Goal: Information Seeking & Learning: Learn about a topic

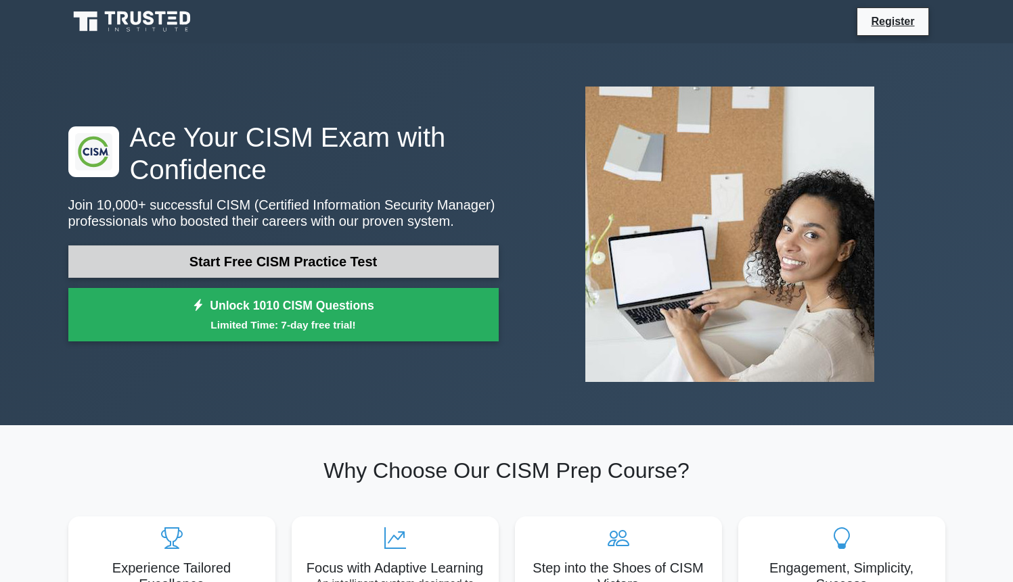
click at [283, 256] on link "Start Free CISM Practice Test" at bounding box center [283, 262] width 430 height 32
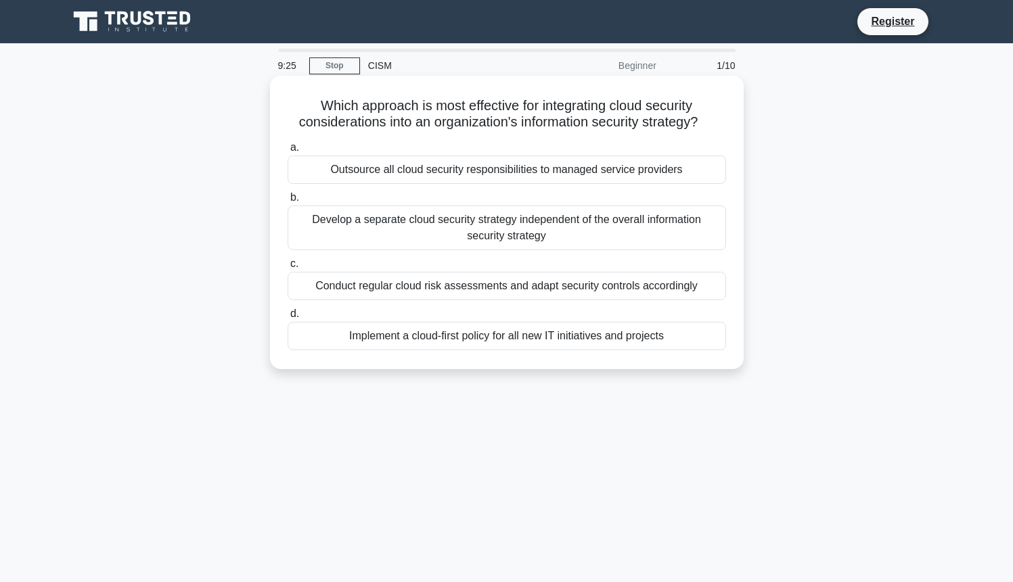
click at [390, 284] on div "Conduct regular cloud risk assessments and adapt security controls accordingly" at bounding box center [506, 286] width 438 height 28
click at [287, 269] on input "c. Conduct regular cloud risk assessments and adapt security controls according…" at bounding box center [287, 264] width 0 height 9
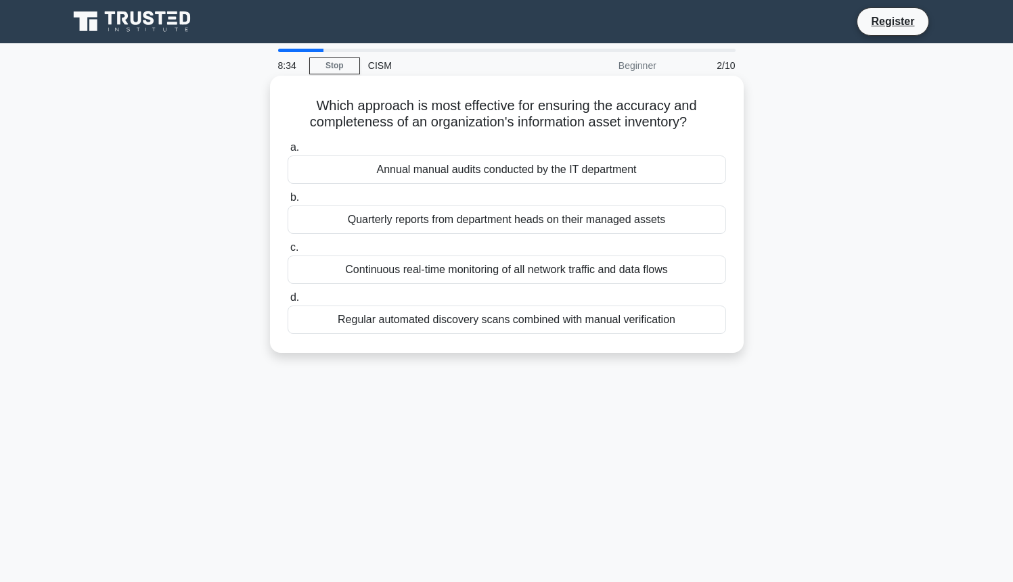
click at [413, 318] on div "Regular automated discovery scans combined with manual verification" at bounding box center [506, 320] width 438 height 28
click at [287, 302] on input "d. Regular automated discovery scans combined with manual verification" at bounding box center [287, 298] width 0 height 9
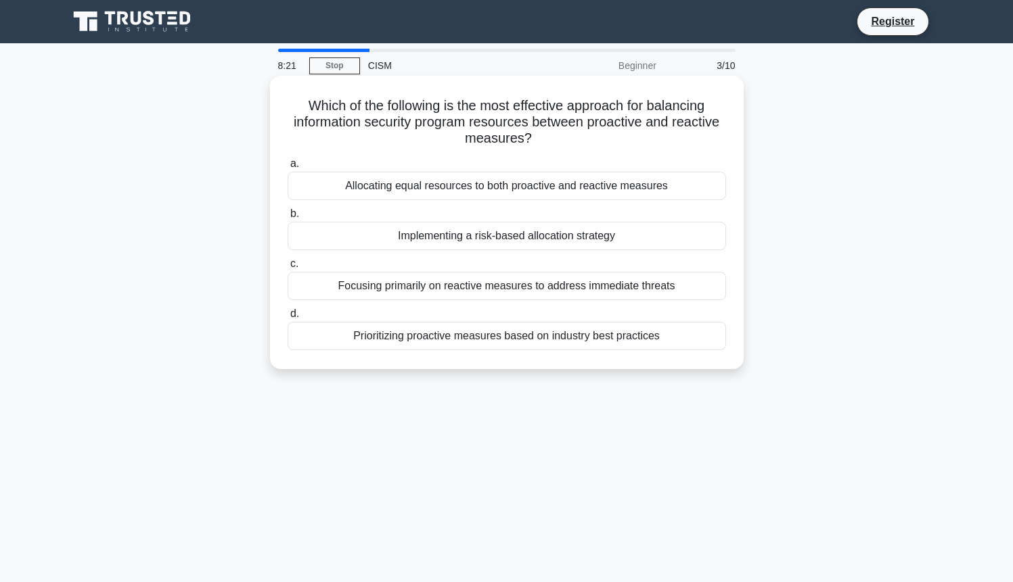
click at [441, 243] on div "Implementing a risk-based allocation strategy" at bounding box center [506, 236] width 438 height 28
click at [287, 218] on input "b. Implementing a risk-based allocation strategy" at bounding box center [287, 214] width 0 height 9
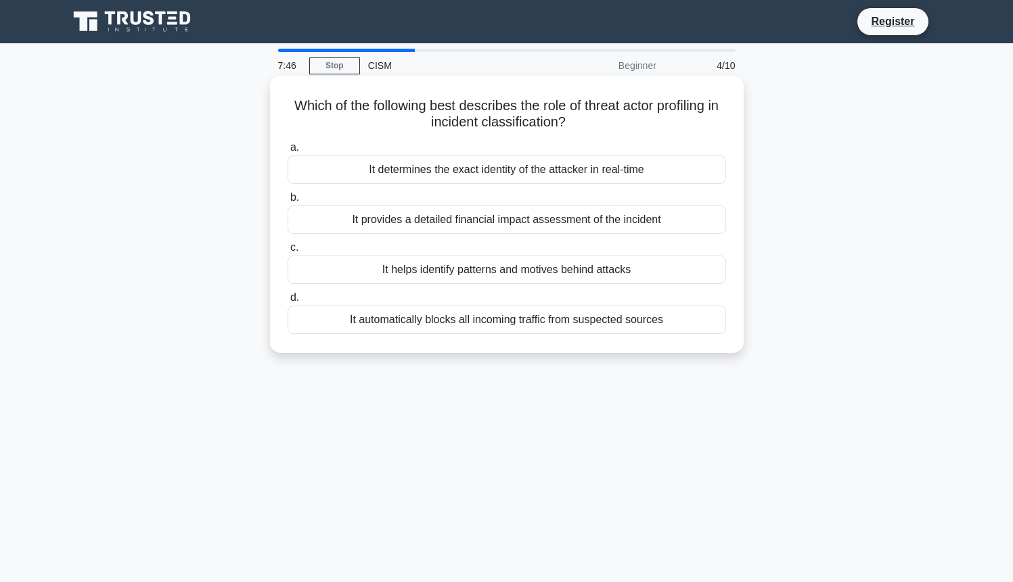
click at [445, 274] on div "It helps identify patterns and motives behind attacks" at bounding box center [506, 270] width 438 height 28
click at [287, 252] on input "c. It helps identify patterns and motives behind attacks" at bounding box center [287, 248] width 0 height 9
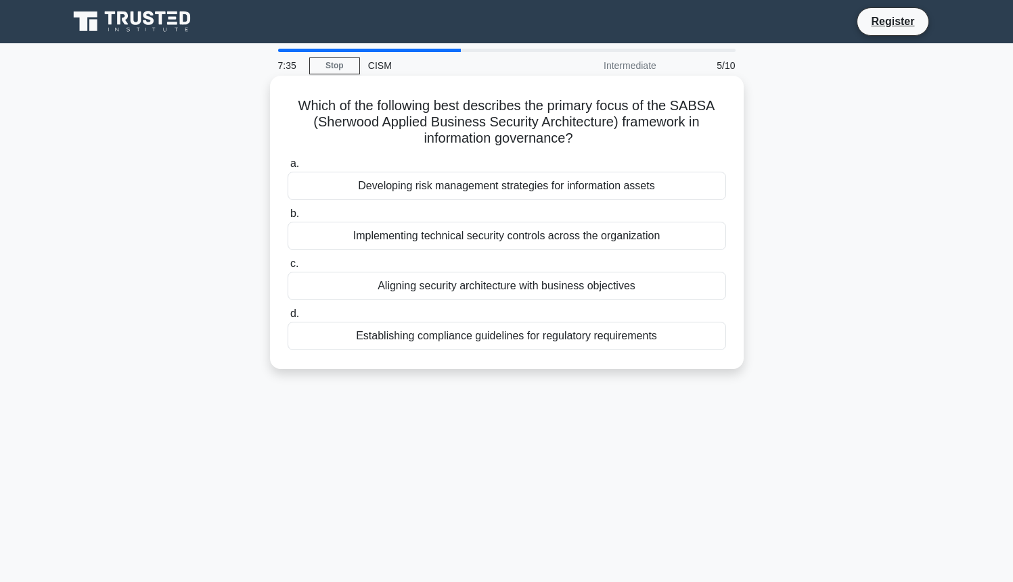
click at [450, 290] on div "Aligning security architecture with business objectives" at bounding box center [506, 286] width 438 height 28
click at [287, 269] on input "c. Aligning security architecture with business objectives" at bounding box center [287, 264] width 0 height 9
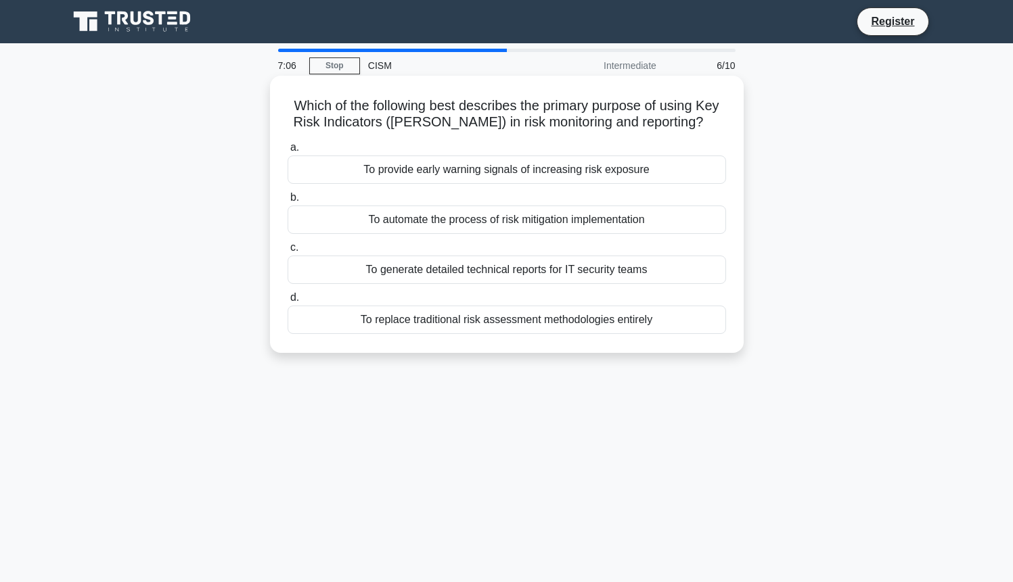
click at [451, 170] on div "To provide early warning signals of increasing risk exposure" at bounding box center [506, 170] width 438 height 28
click at [287, 152] on input "a. To provide early warning signals of increasing risk exposure" at bounding box center [287, 147] width 0 height 9
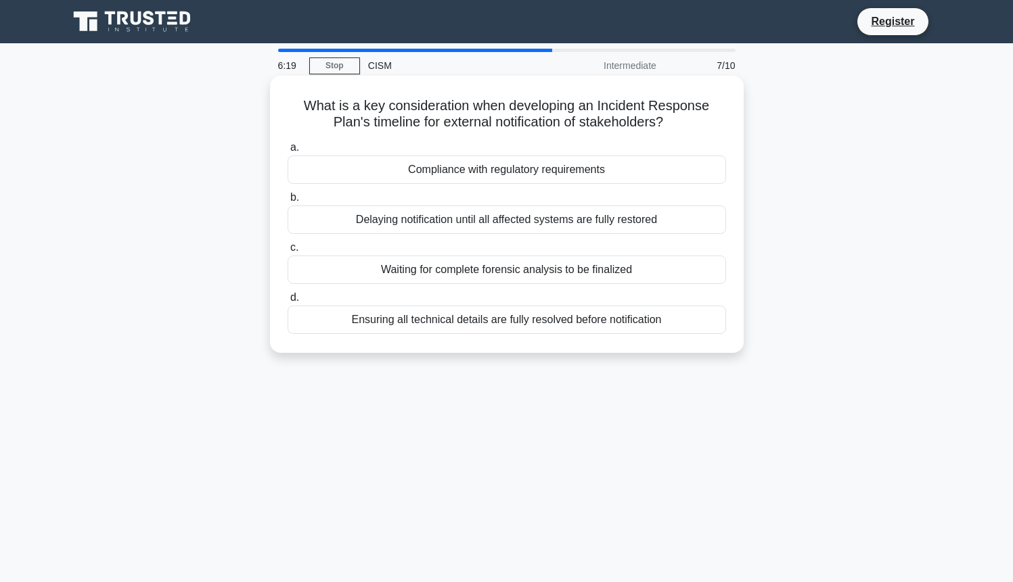
click at [451, 216] on div "Delaying notification until all affected systems are fully restored" at bounding box center [506, 220] width 438 height 28
click at [287, 202] on input "b. Delaying notification until all affected systems are fully restored" at bounding box center [287, 197] width 0 height 9
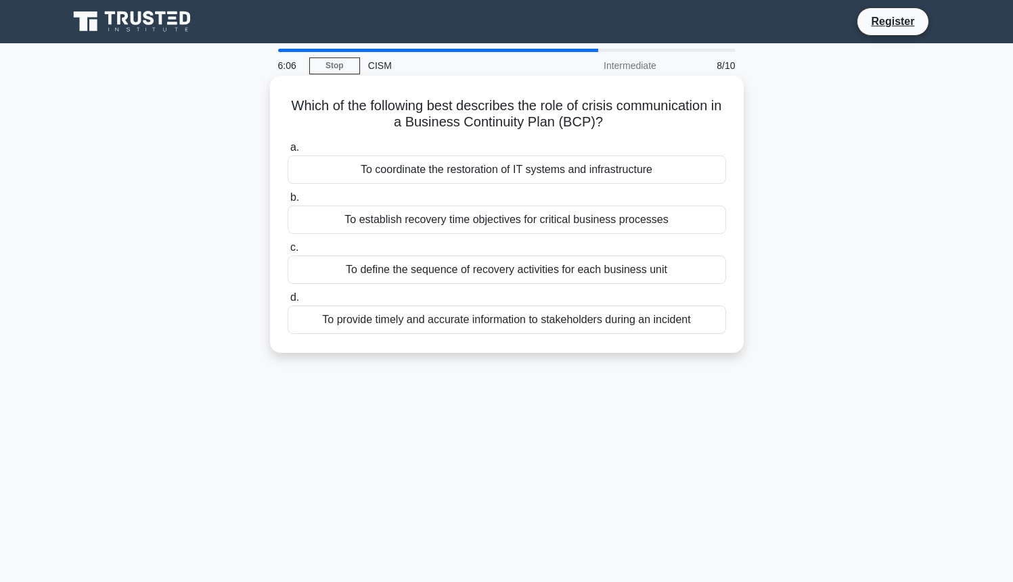
click at [431, 320] on div "To provide timely and accurate information to stakeholders during an incident" at bounding box center [506, 320] width 438 height 28
click at [287, 302] on input "d. To provide timely and accurate information to stakeholders during an incident" at bounding box center [287, 298] width 0 height 9
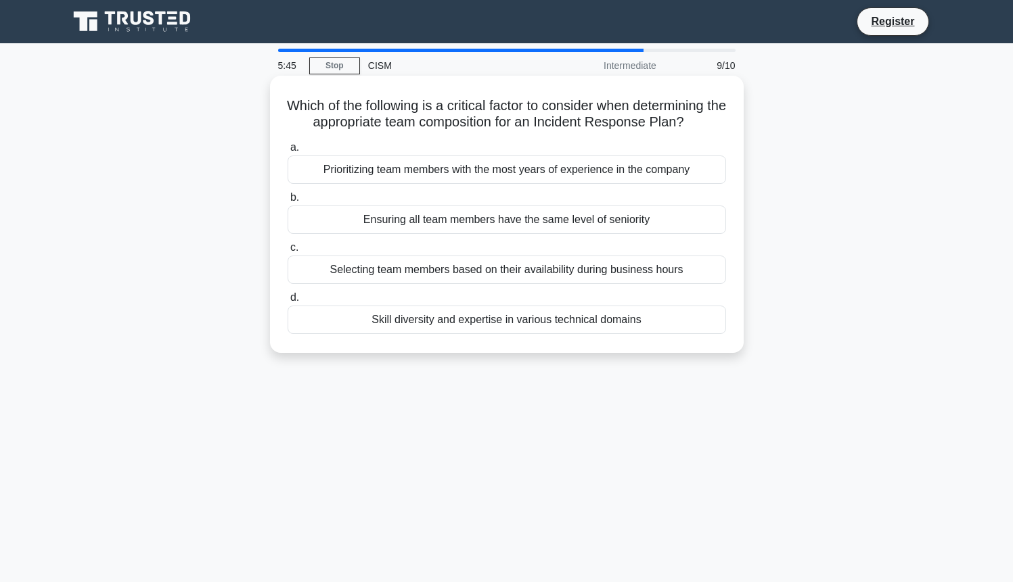
click at [431, 325] on div "Skill diversity and expertise in various technical domains" at bounding box center [506, 320] width 438 height 28
click at [287, 302] on input "d. Skill diversity and expertise in various technical domains" at bounding box center [287, 298] width 0 height 9
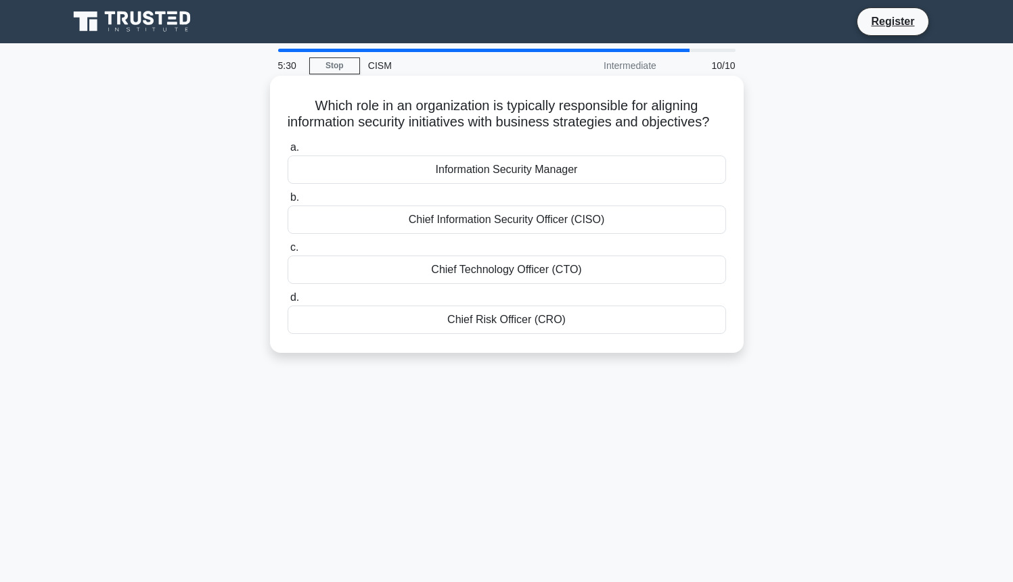
click at [471, 234] on div "Chief Information Security Officer (CISO)" at bounding box center [506, 220] width 438 height 28
click at [287, 202] on input "b. Chief Information Security Officer (CISO)" at bounding box center [287, 197] width 0 height 9
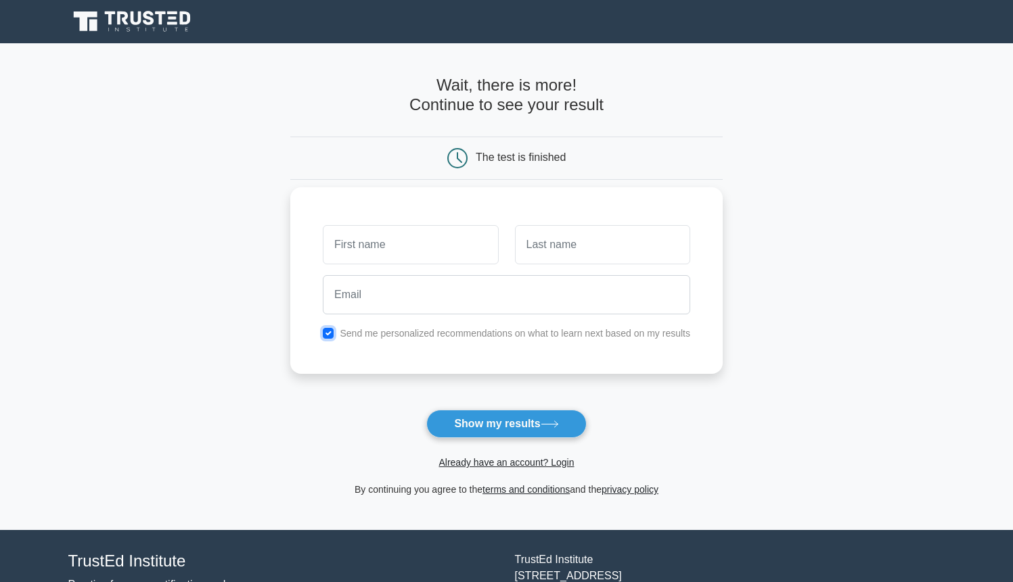
click at [328, 333] on input "checkbox" at bounding box center [328, 333] width 11 height 11
checkbox input "false"
click at [394, 244] on input "text" at bounding box center [410, 244] width 175 height 39
type input "M"
type input "Mahesh"
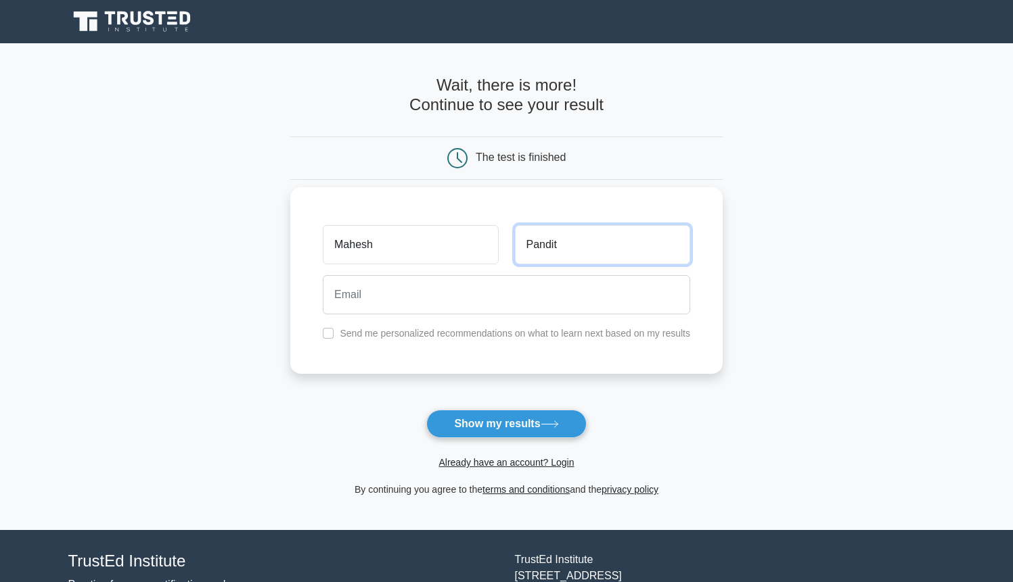
type input "Pandit"
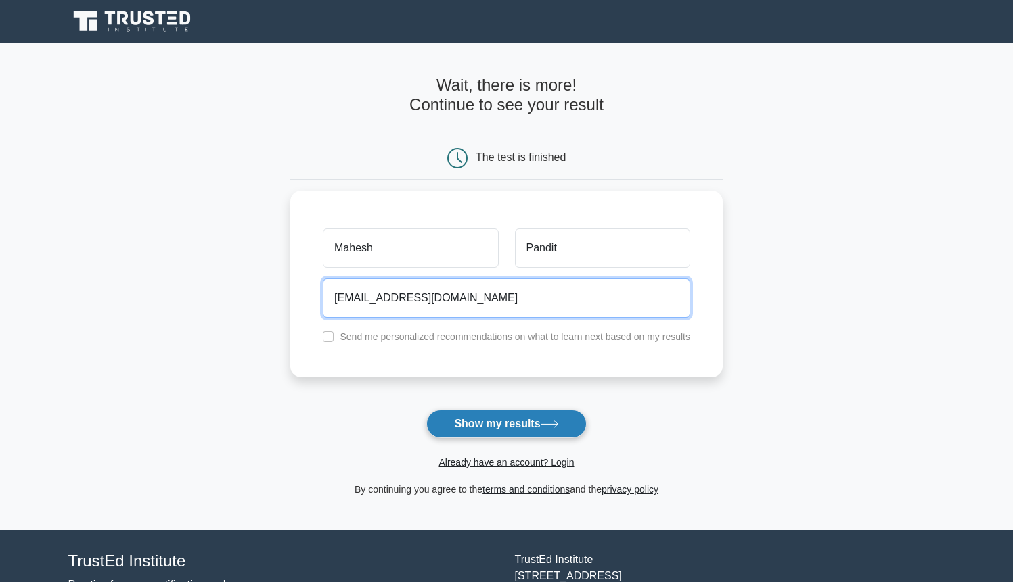
type input "[EMAIL_ADDRESS][DOMAIN_NAME]"
click at [461, 423] on button "Show my results" at bounding box center [506, 424] width 160 height 28
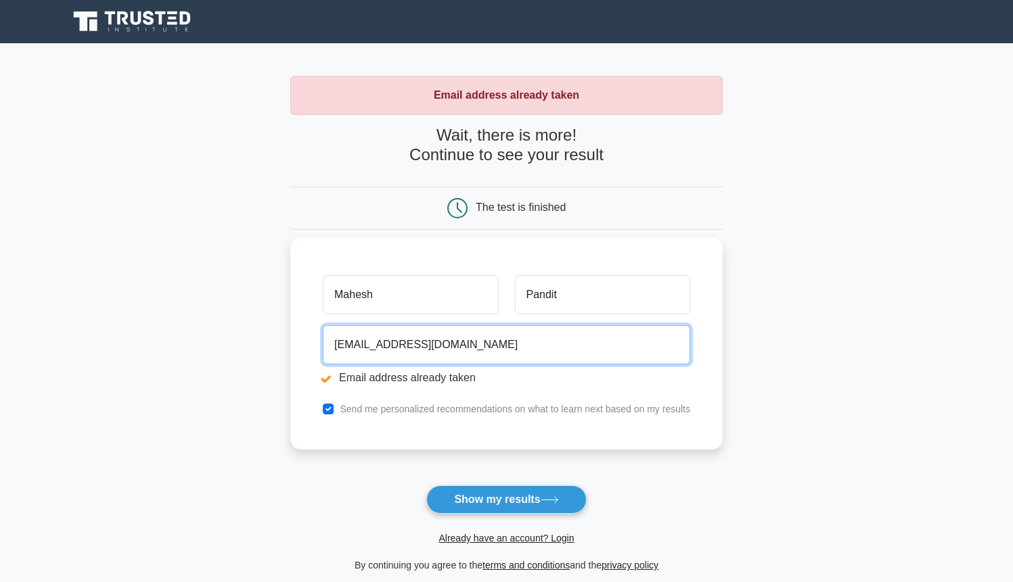
drag, startPoint x: 462, startPoint y: 348, endPoint x: 312, endPoint y: 342, distance: 150.3
click at [323, 342] on input "mahesh@apeiron.co.nz" at bounding box center [506, 344] width 367 height 39
type input "panditm10@gmail.com"
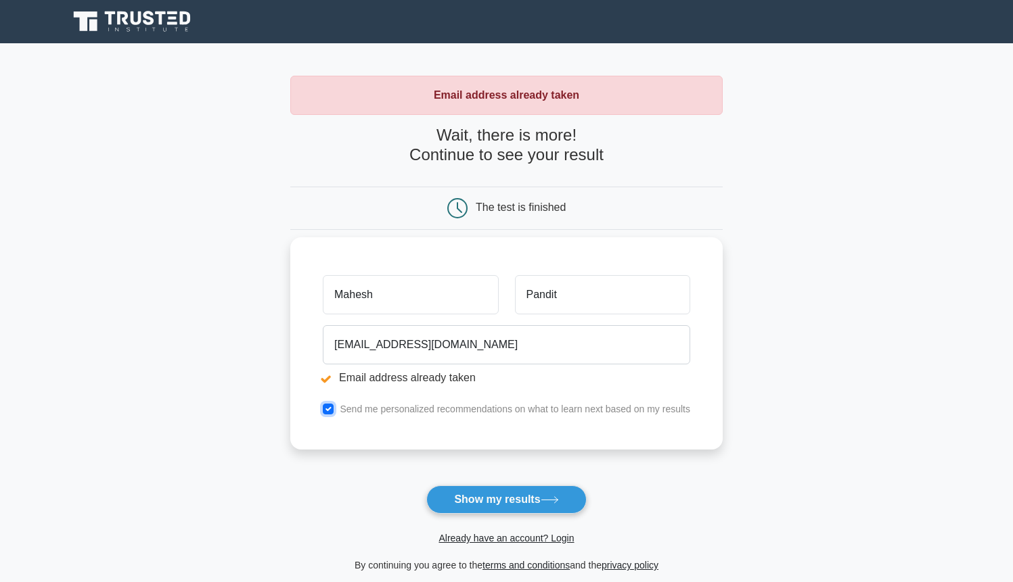
click at [331, 407] on input "checkbox" at bounding box center [328, 409] width 11 height 11
checkbox input "false"
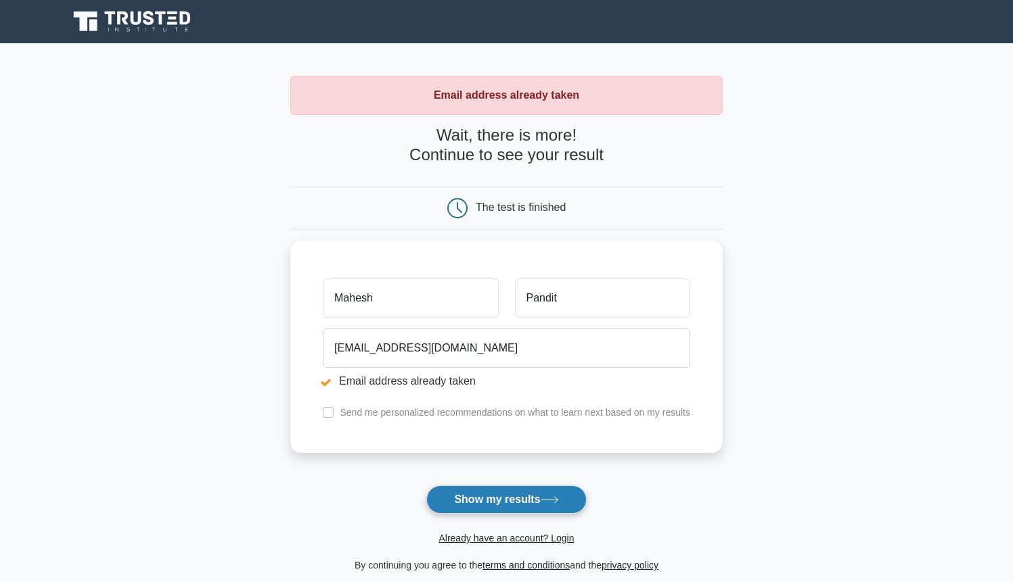
click at [505, 503] on button "Show my results" at bounding box center [506, 500] width 160 height 28
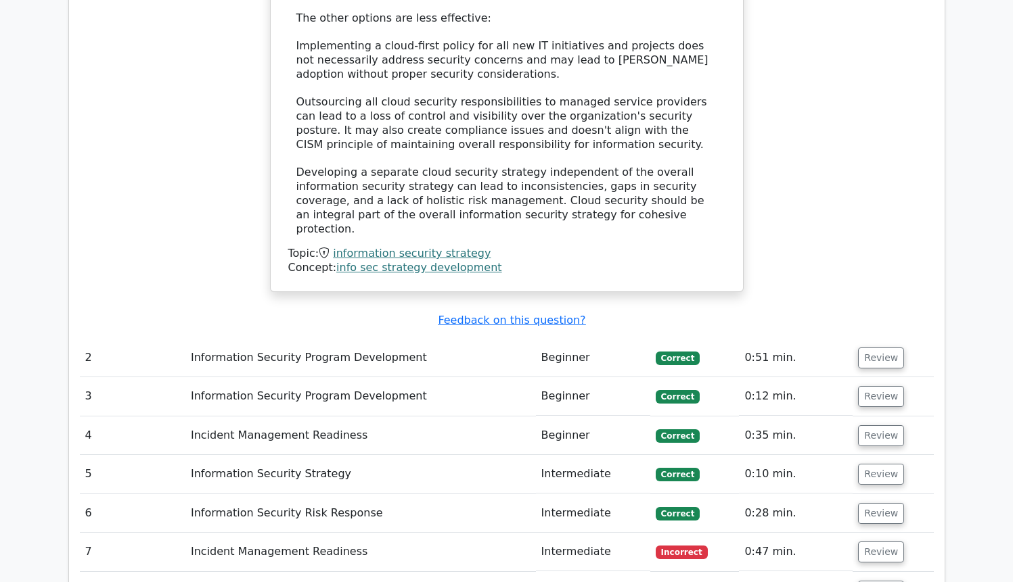
scroll to position [1700, 0]
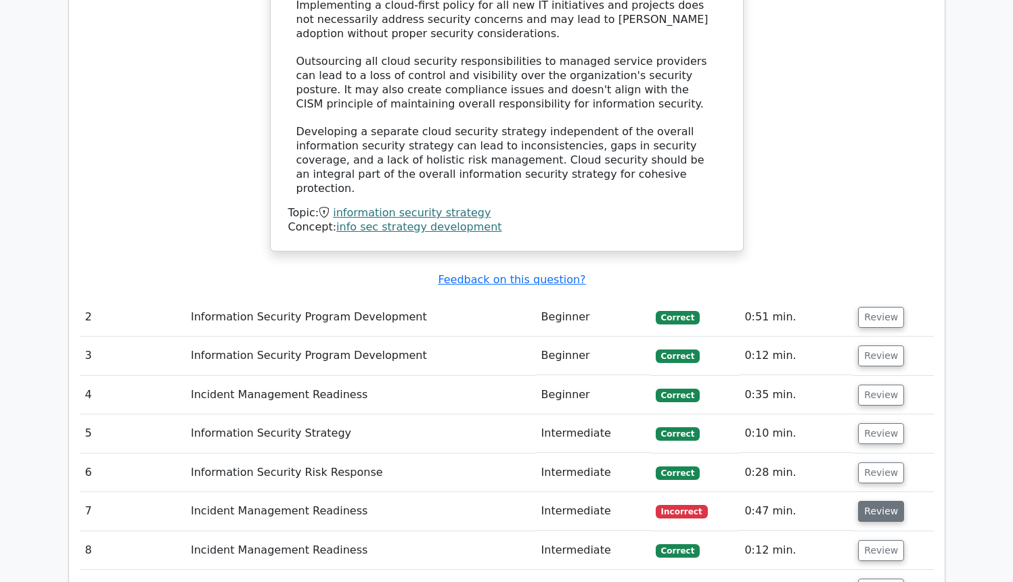
click at [867, 501] on button "Review" at bounding box center [881, 511] width 46 height 21
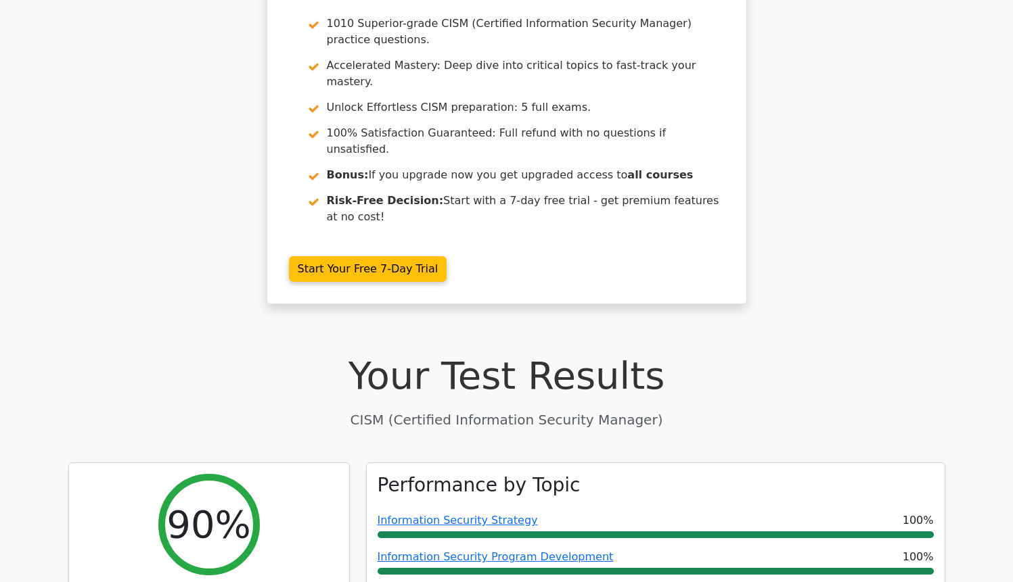
scroll to position [0, 0]
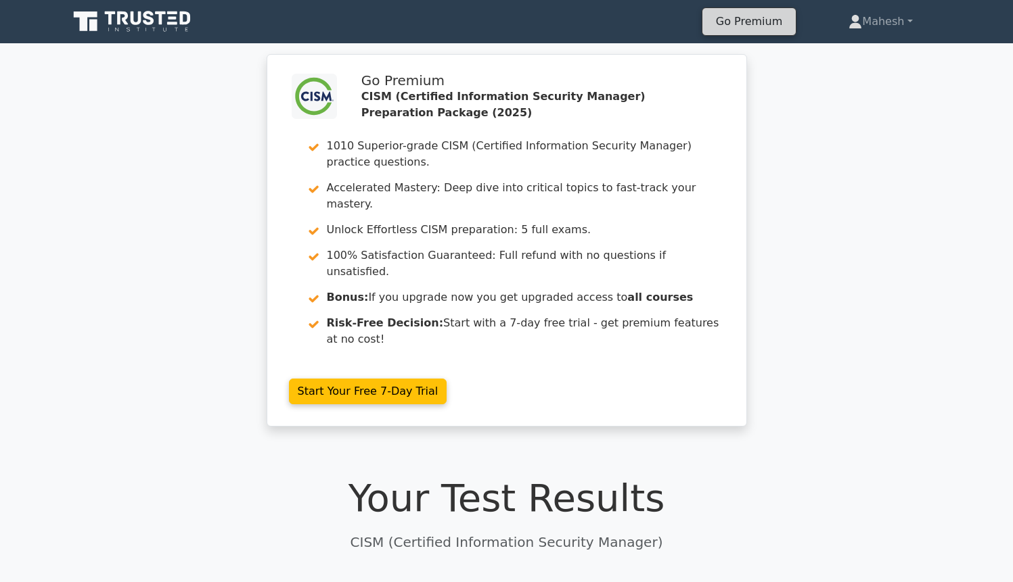
click at [745, 30] on link "Go Premium" at bounding box center [749, 21] width 83 height 18
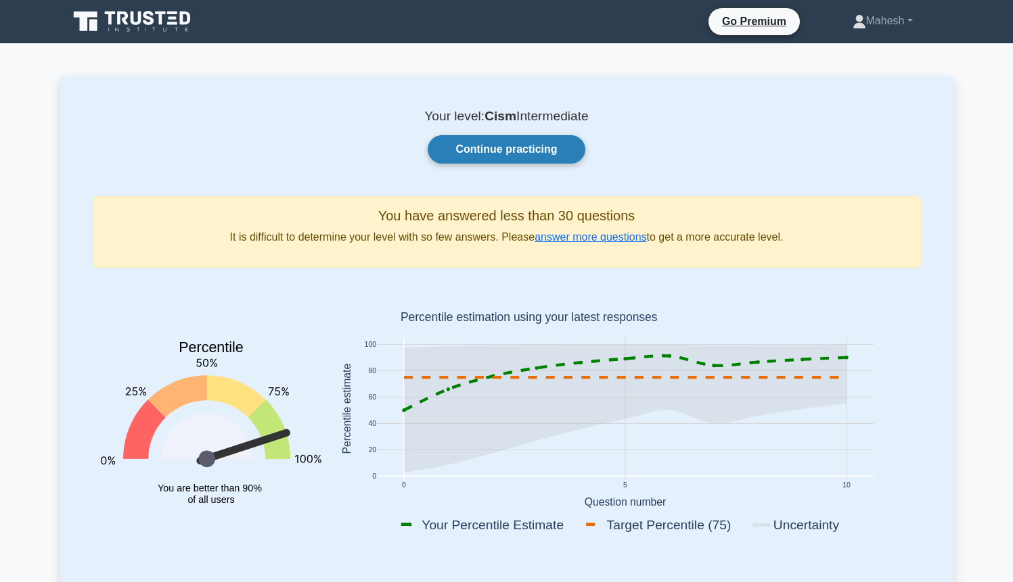
click at [505, 151] on link "Continue practicing" at bounding box center [506, 149] width 157 height 28
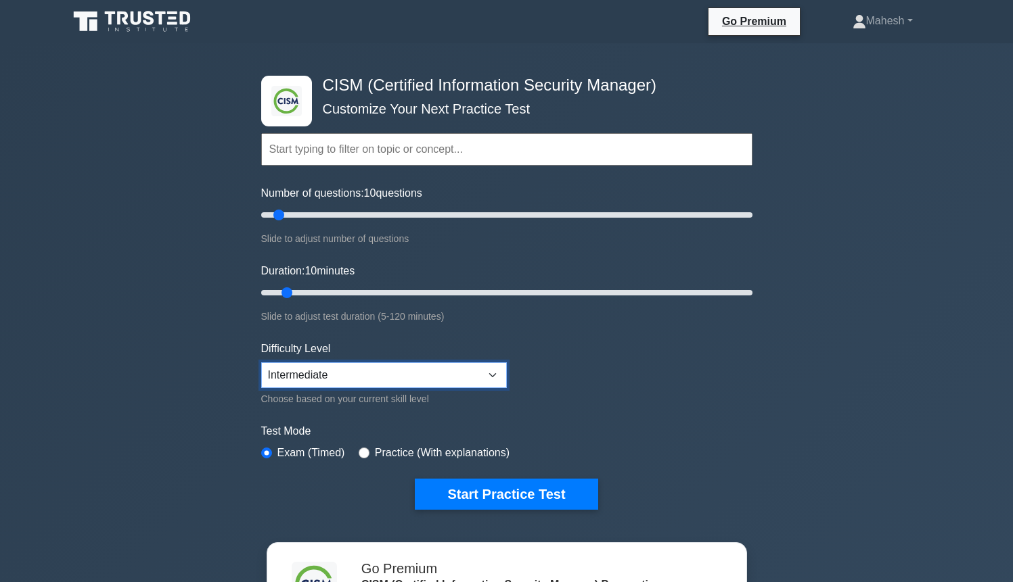
select select "expert"
click option "Expert" at bounding box center [0, 0] width 0 height 0
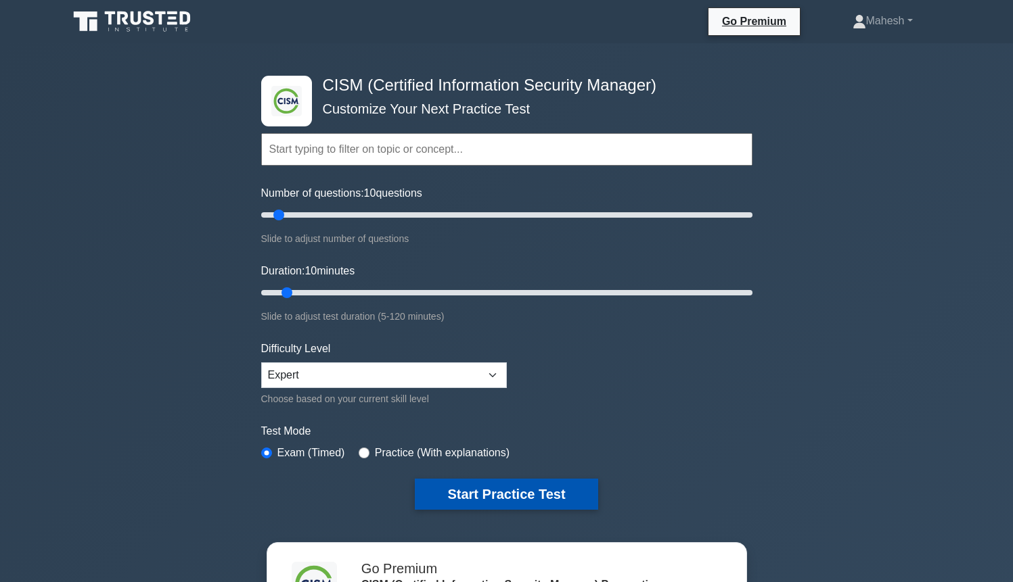
click at [492, 488] on button "Start Practice Test" at bounding box center [506, 494] width 183 height 31
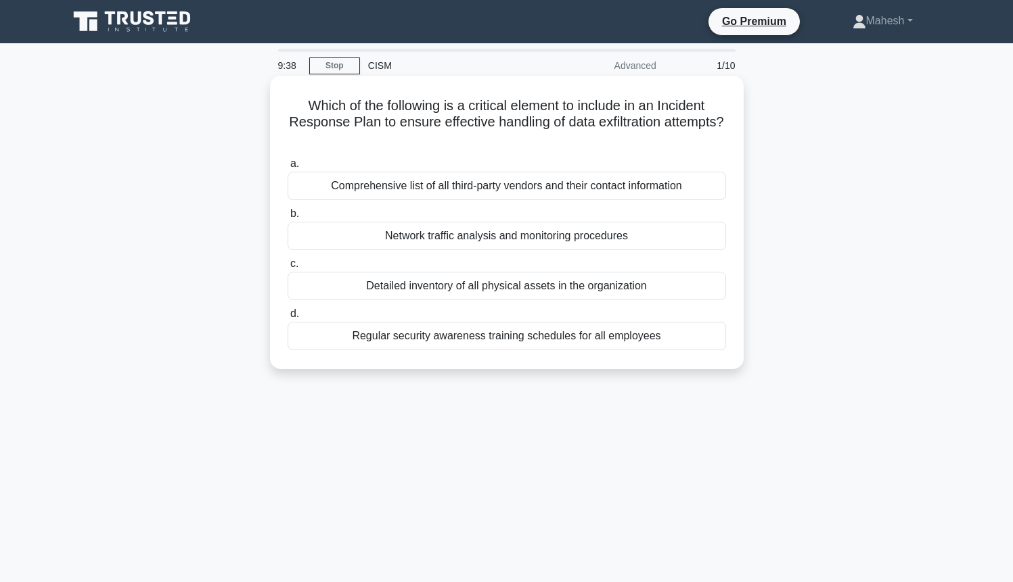
click at [489, 237] on div "Network traffic analysis and monitoring procedures" at bounding box center [506, 236] width 438 height 28
click at [287, 218] on input "b. Network traffic analysis and monitoring procedures" at bounding box center [287, 214] width 0 height 9
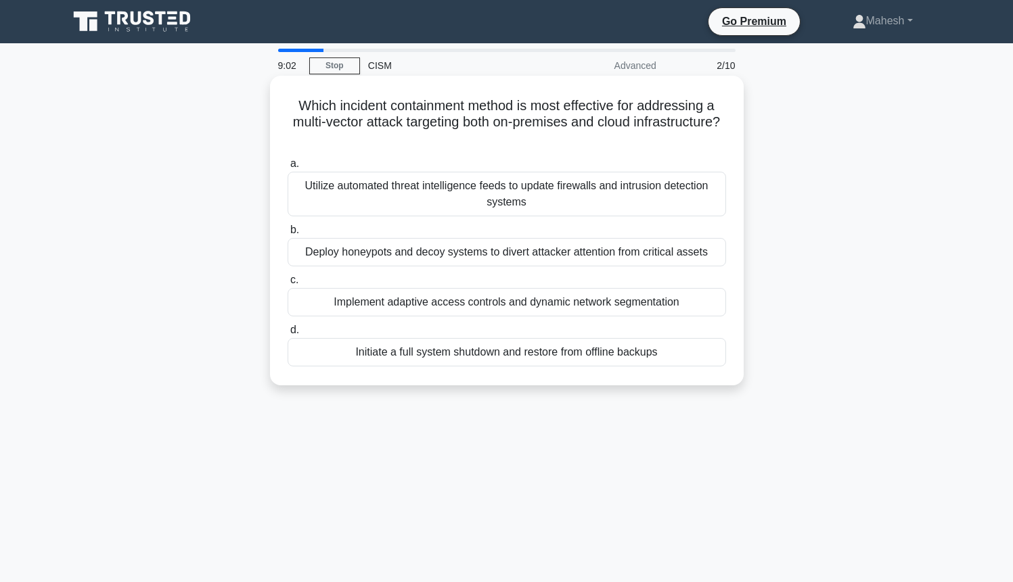
click at [497, 304] on div "Implement adaptive access controls and dynamic network segmentation" at bounding box center [506, 302] width 438 height 28
click at [287, 285] on input "c. Implement adaptive access controls and dynamic network segmentation" at bounding box center [287, 280] width 0 height 9
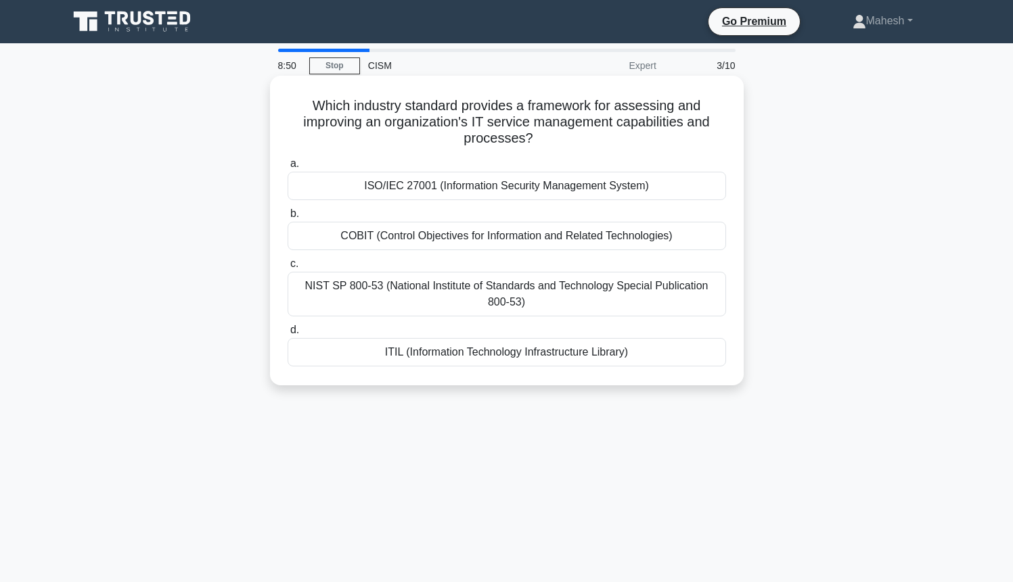
click at [505, 358] on div "ITIL (Information Technology Infrastructure Library)" at bounding box center [506, 352] width 438 height 28
click at [287, 335] on input "d. ITIL (Information Technology Infrastructure Library)" at bounding box center [287, 330] width 0 height 9
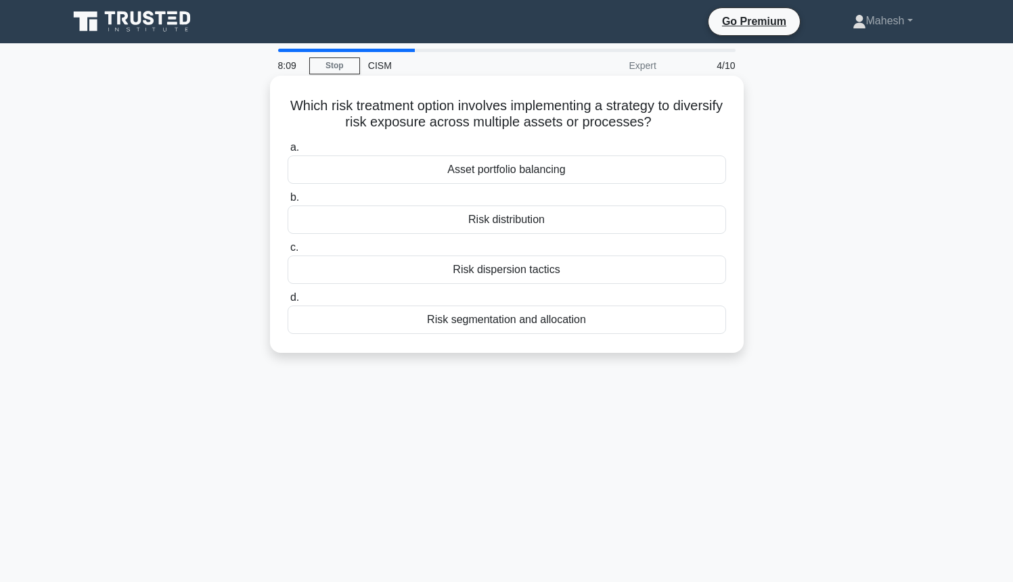
click at [509, 334] on div "Risk segmentation and allocation" at bounding box center [506, 320] width 438 height 28
click at [287, 302] on input "d. Risk segmentation and allocation" at bounding box center [287, 298] width 0 height 9
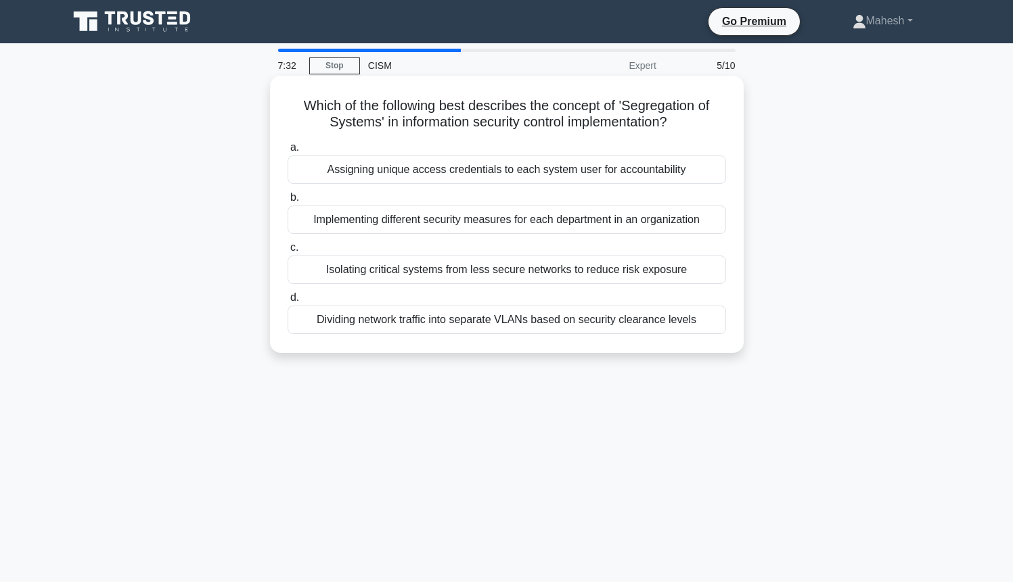
click at [508, 271] on div "Isolating critical systems from less secure networks to reduce risk exposure" at bounding box center [506, 270] width 438 height 28
click at [287, 252] on input "c. Isolating critical systems from less secure networks to reduce risk exposure" at bounding box center [287, 248] width 0 height 9
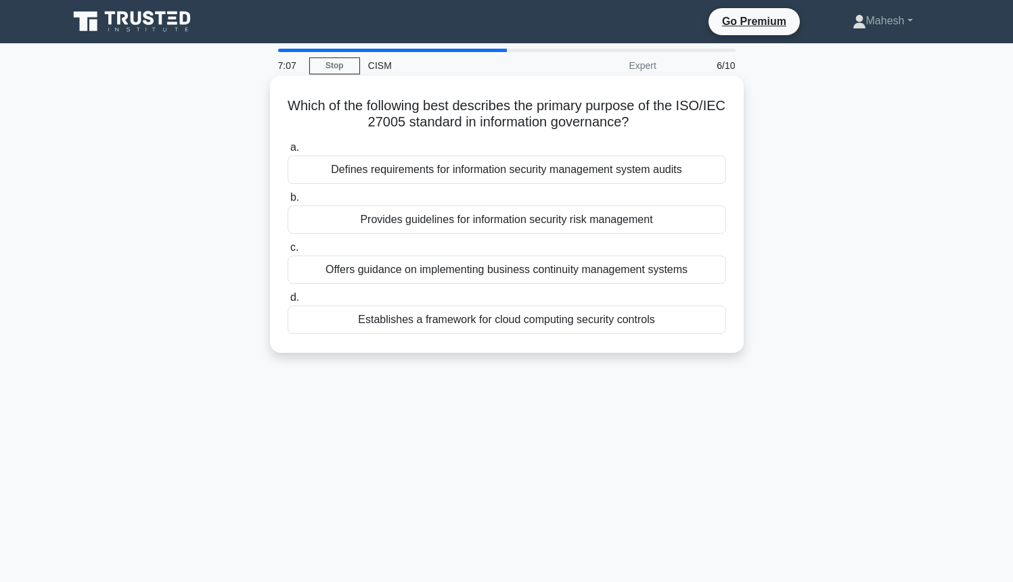
click at [508, 225] on div "Provides guidelines for information security risk management" at bounding box center [506, 220] width 438 height 28
click at [287, 202] on input "b. Provides guidelines for information security risk management" at bounding box center [287, 197] width 0 height 9
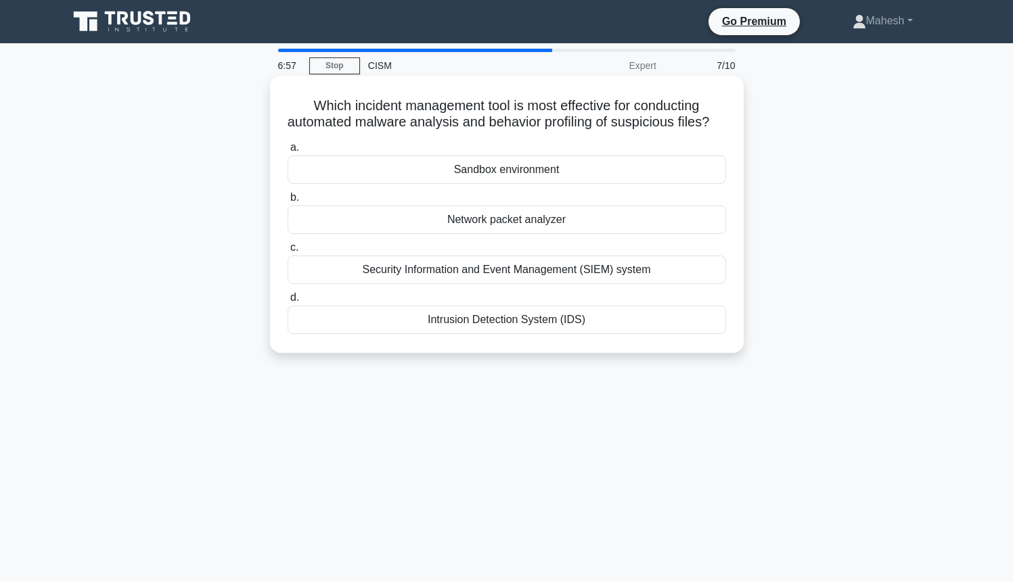
click at [515, 171] on div "Sandbox environment" at bounding box center [506, 170] width 438 height 28
click at [287, 152] on input "a. Sandbox environment" at bounding box center [287, 147] width 0 height 9
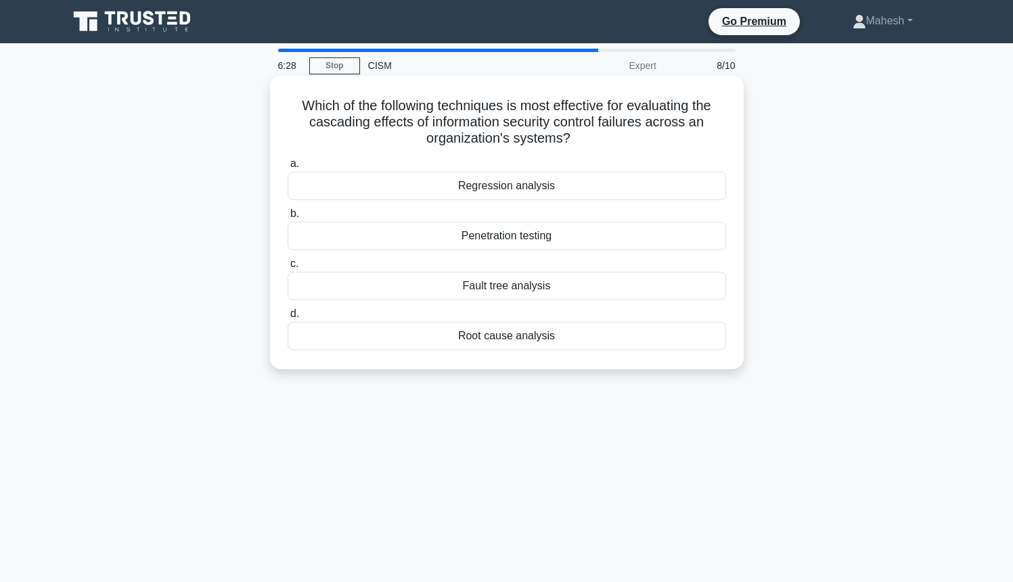
click at [526, 241] on div "Penetration testing" at bounding box center [506, 236] width 438 height 28
click at [287, 218] on input "b. Penetration testing" at bounding box center [287, 214] width 0 height 9
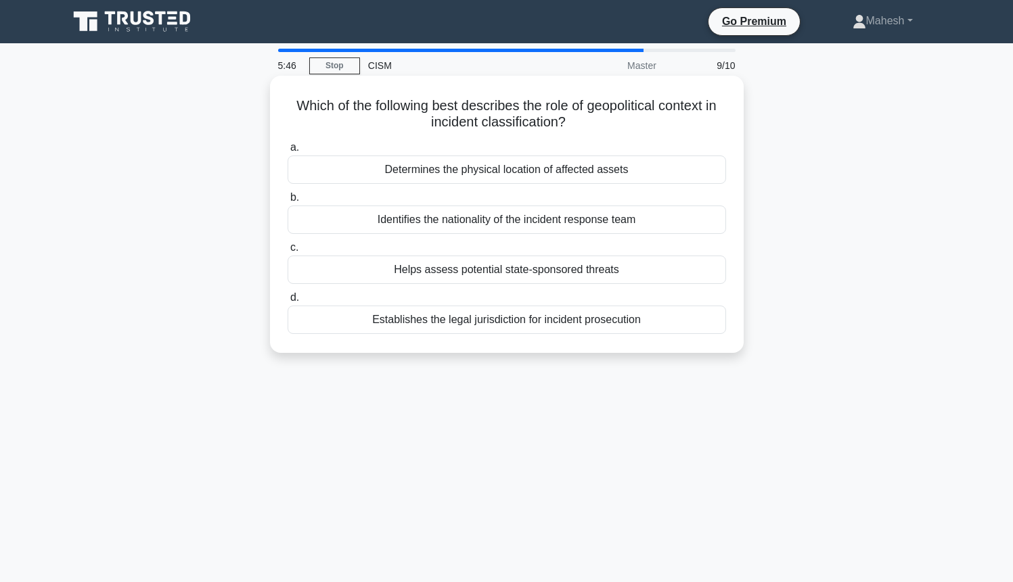
click at [531, 267] on div "Helps assess potential state-sponsored threats" at bounding box center [506, 270] width 438 height 28
click at [287, 252] on input "c. Helps assess potential state-sponsored threats" at bounding box center [287, 248] width 0 height 9
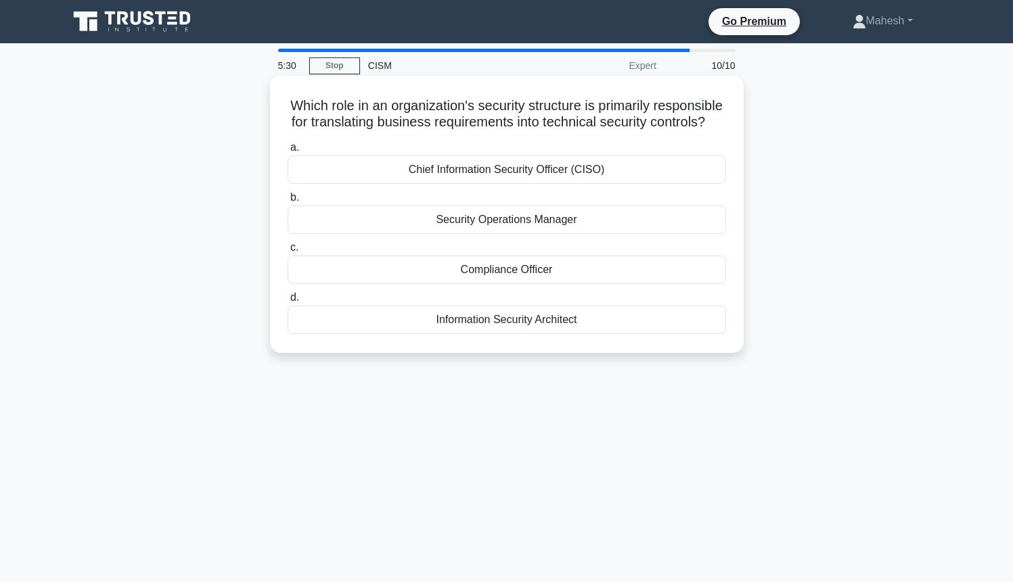
click at [534, 326] on div "Information Security Architect" at bounding box center [506, 320] width 438 height 28
click at [287, 302] on input "d. Information Security Architect" at bounding box center [287, 298] width 0 height 9
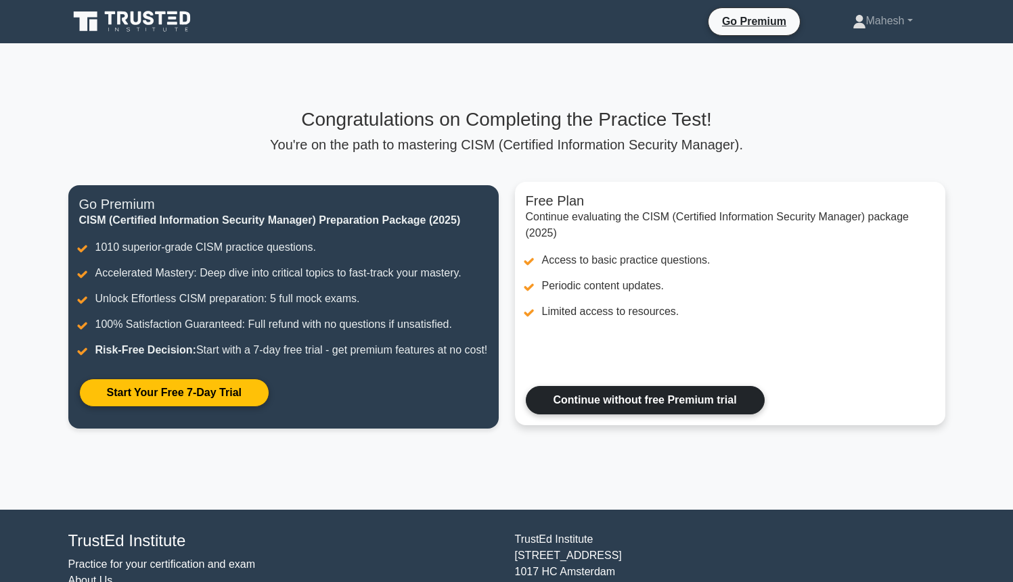
click at [626, 415] on link "Continue without free Premium trial" at bounding box center [645, 400] width 239 height 28
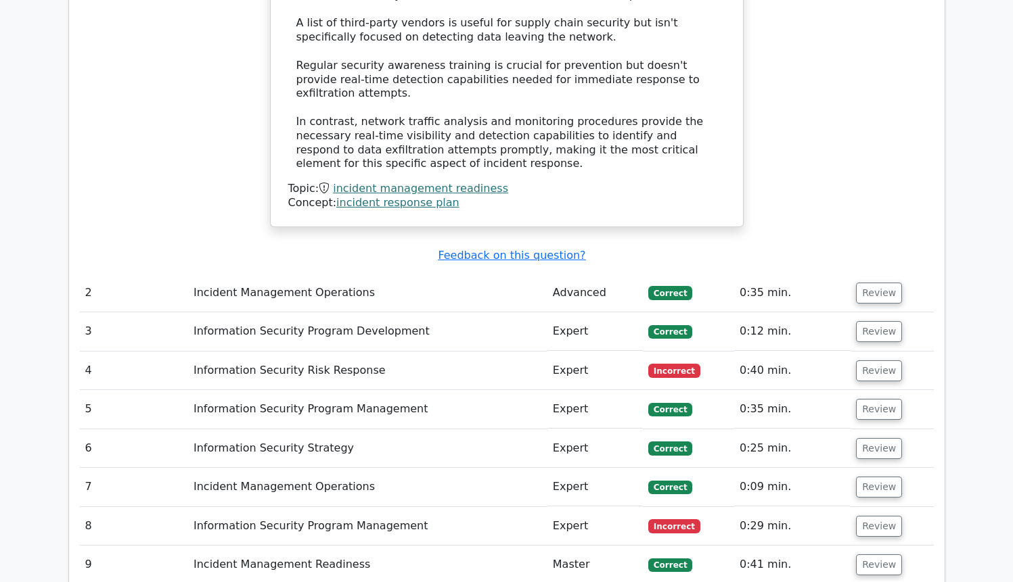
scroll to position [1750, 0]
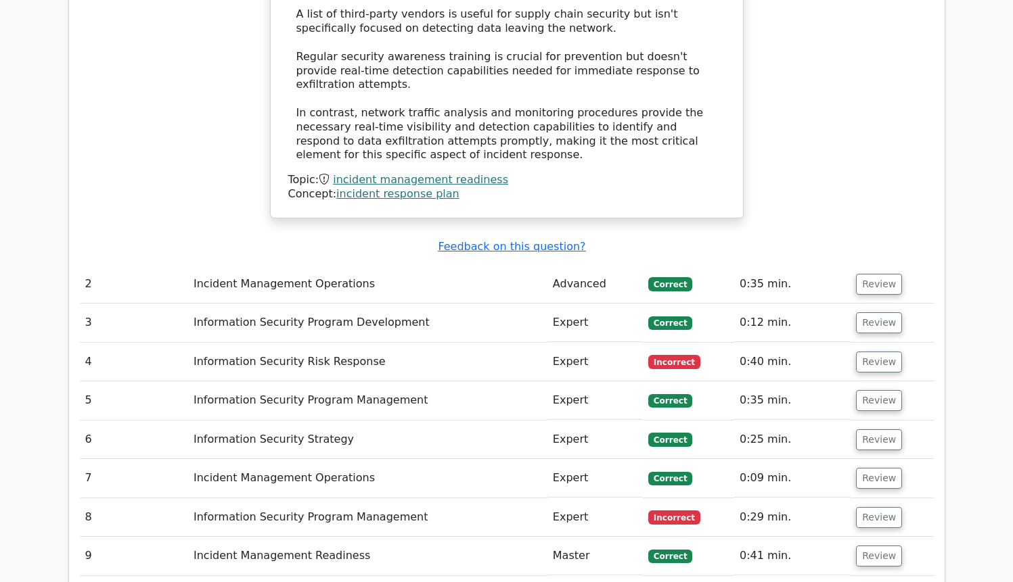
click at [850, 343] on td "Review" at bounding box center [891, 362] width 83 height 39
click at [863, 352] on button "Review" at bounding box center [879, 362] width 46 height 21
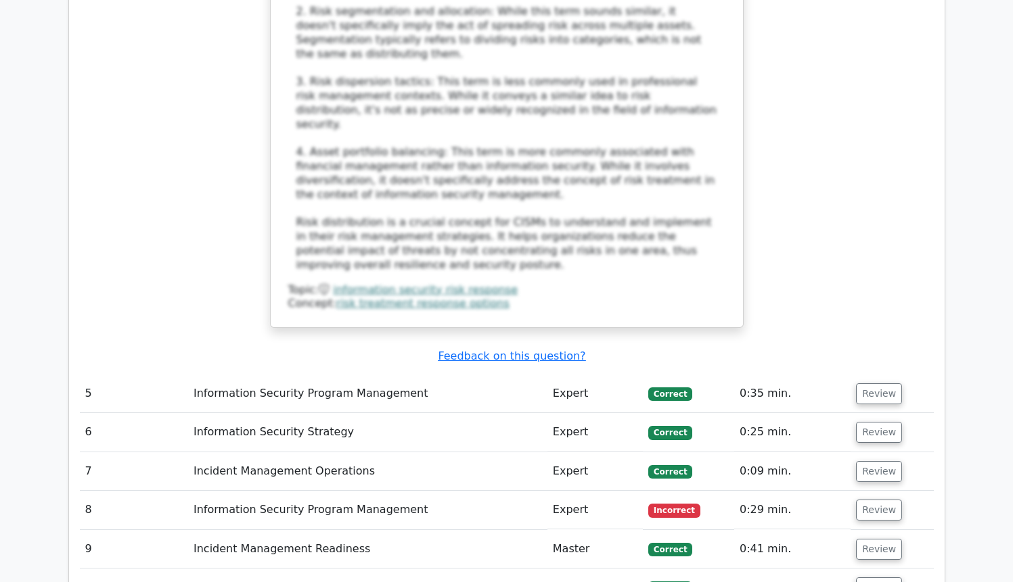
scroll to position [2670, 0]
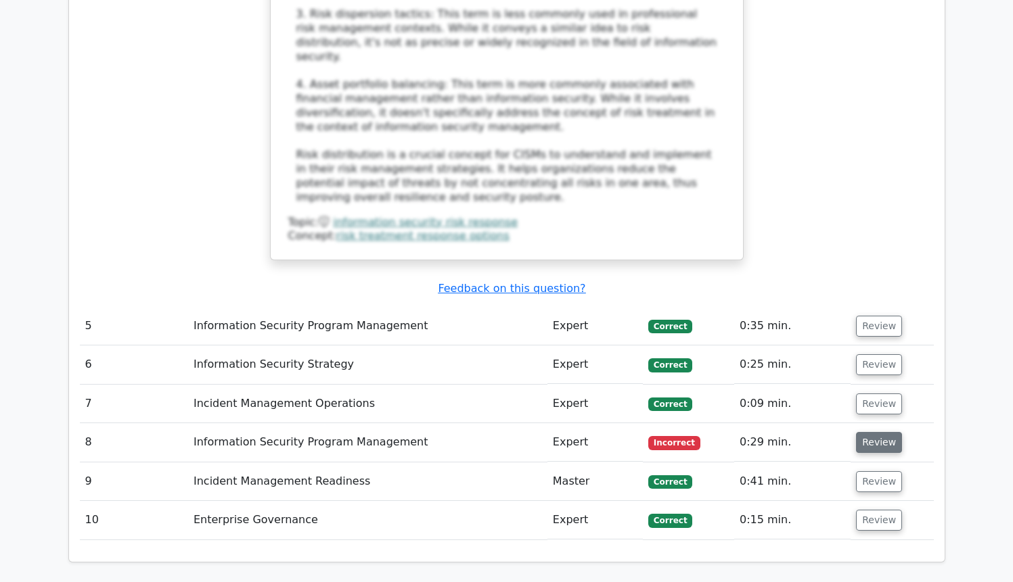
click at [887, 432] on button "Review" at bounding box center [879, 442] width 46 height 21
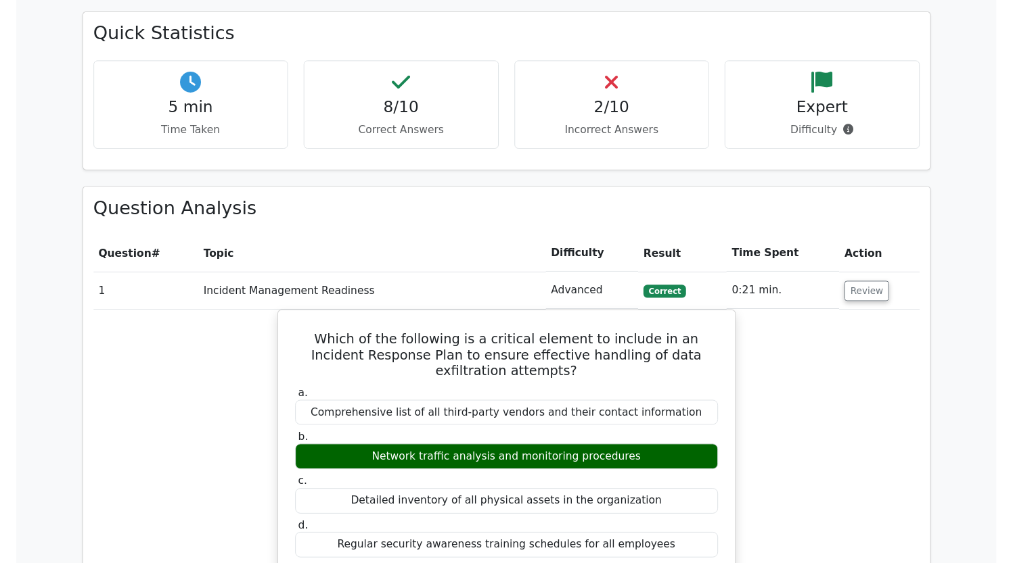
scroll to position [0, 0]
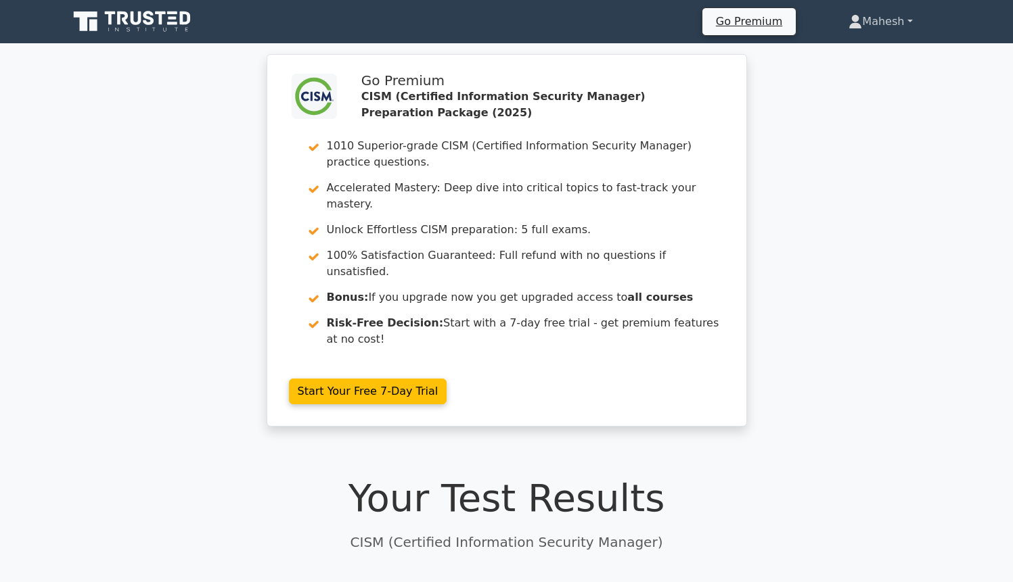
click at [899, 22] on link "Mahesh" at bounding box center [880, 21] width 129 height 27
